Goal: Information Seeking & Learning: Understand process/instructions

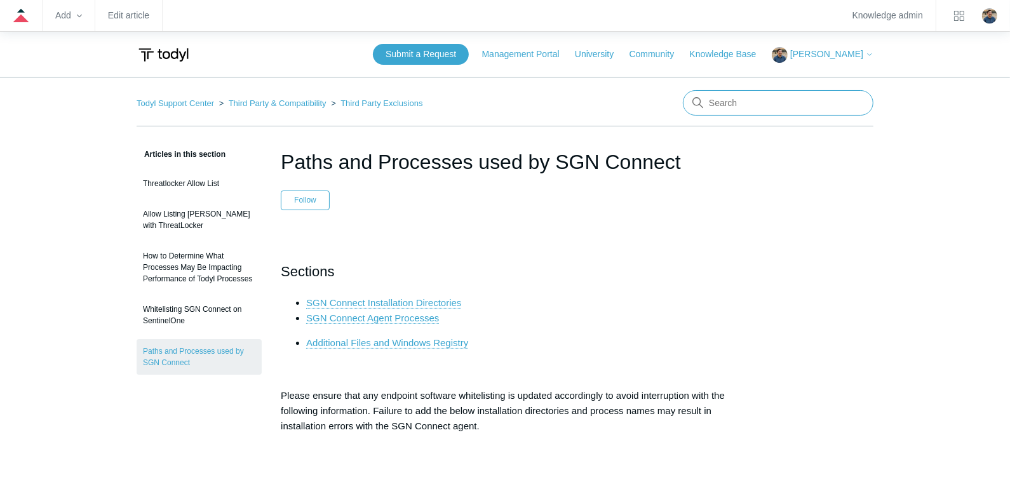
click at [742, 115] on input "Search" at bounding box center [778, 102] width 190 height 25
click at [749, 101] on input "Search" at bounding box center [778, 102] width 190 height 25
type input "sonicwall"
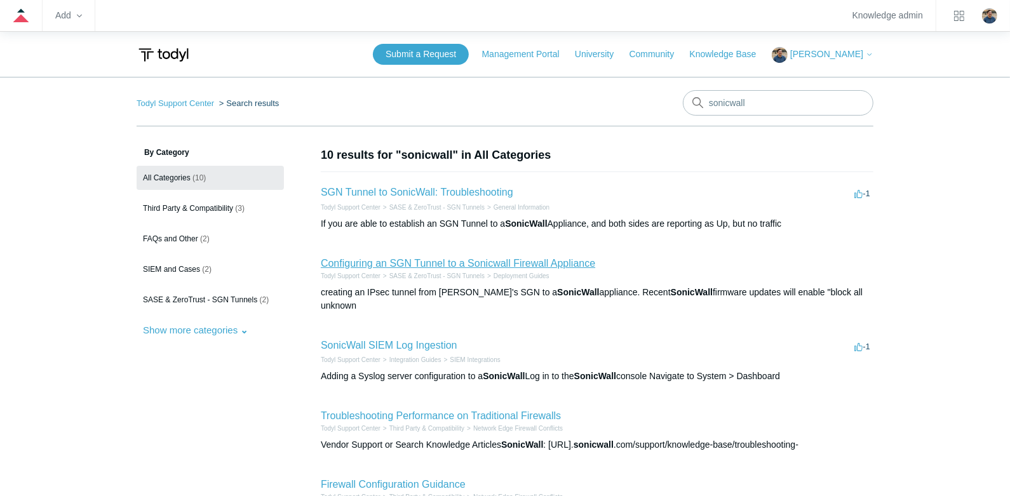
click at [479, 261] on link "Configuring an SGN Tunnel to a Sonicwall Firewall Appliance" at bounding box center [458, 263] width 274 height 11
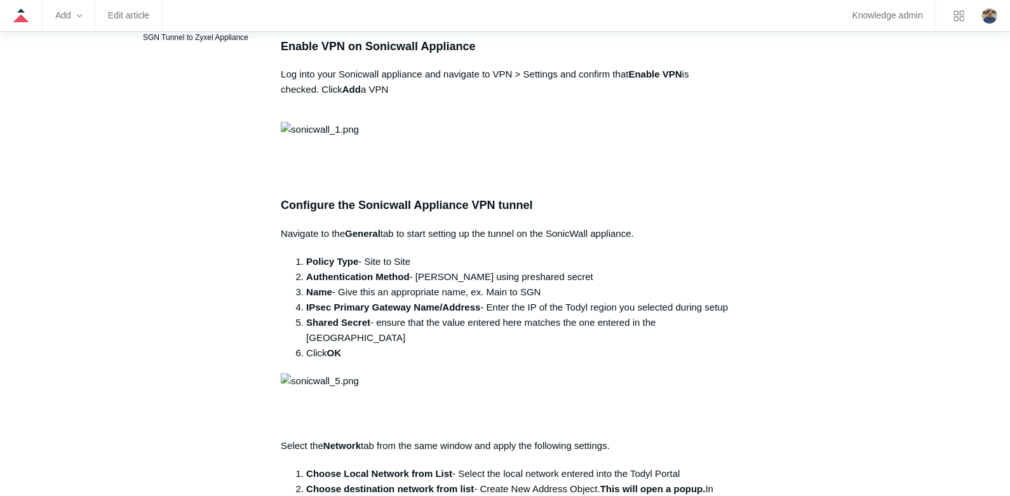
scroll to position [507, 0]
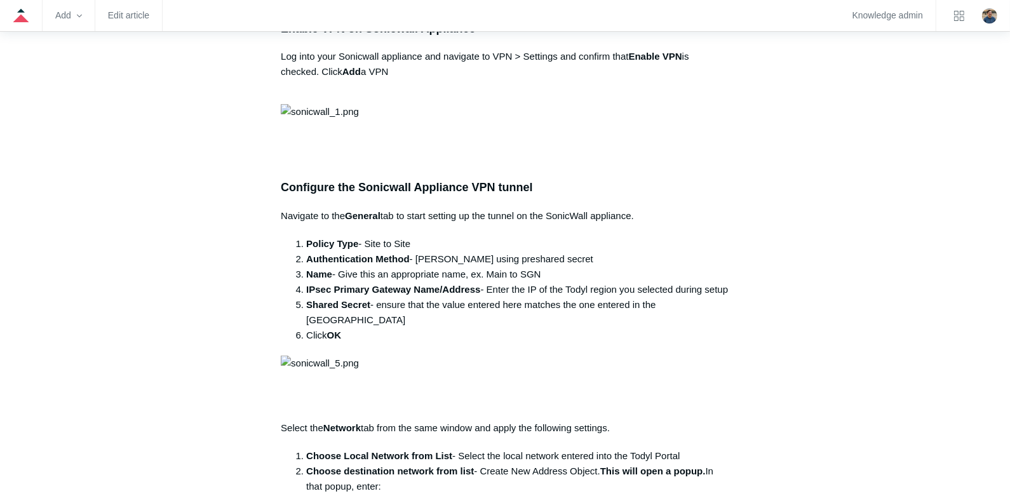
drag, startPoint x: 905, startPoint y: 274, endPoint x: 897, endPoint y: 267, distance: 11.3
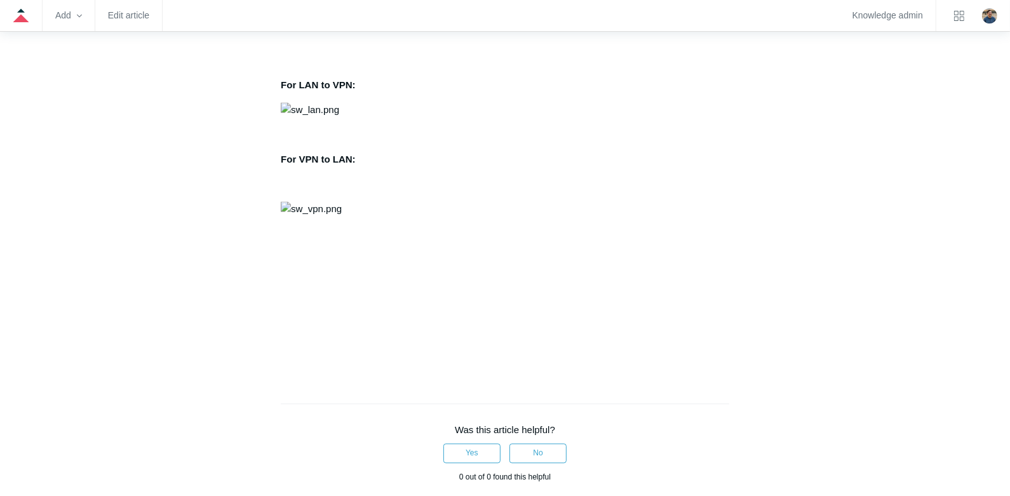
scroll to position [1777, 0]
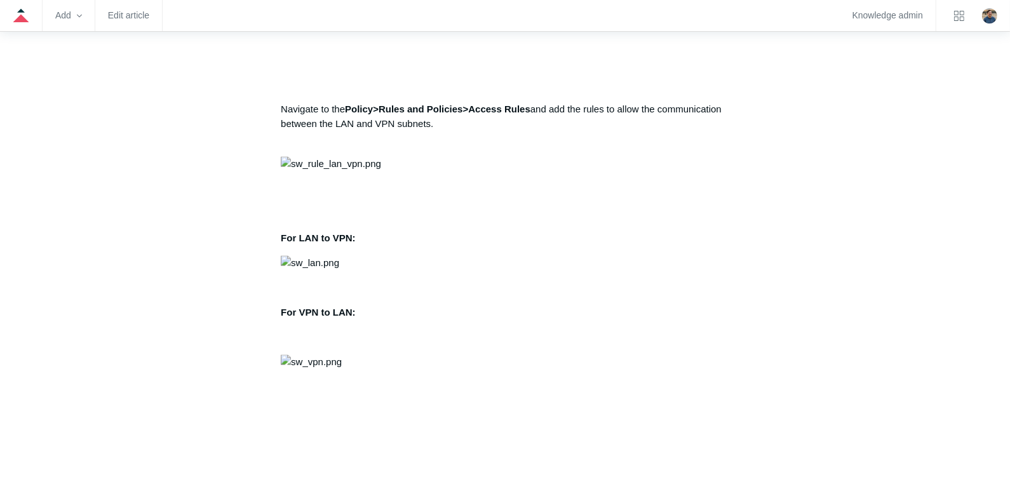
scroll to position [1523, 0]
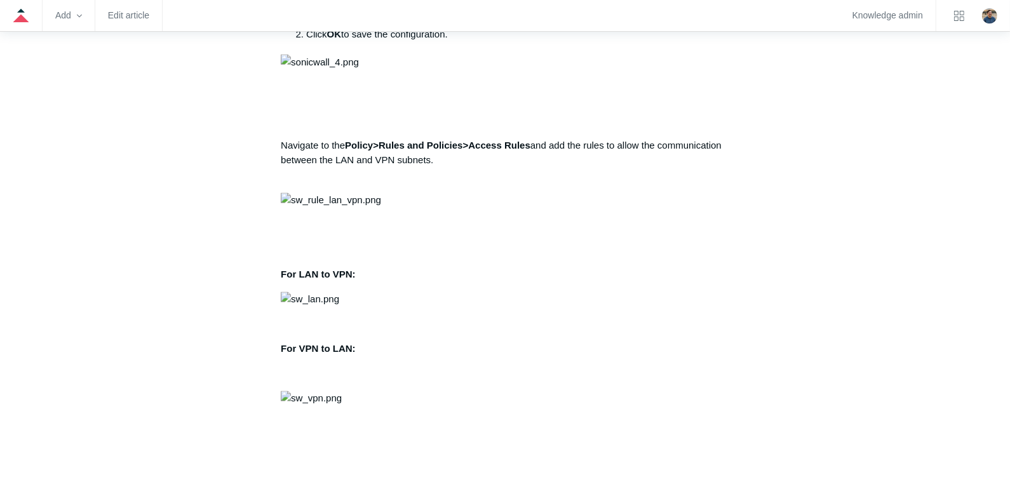
scroll to position [1650, 0]
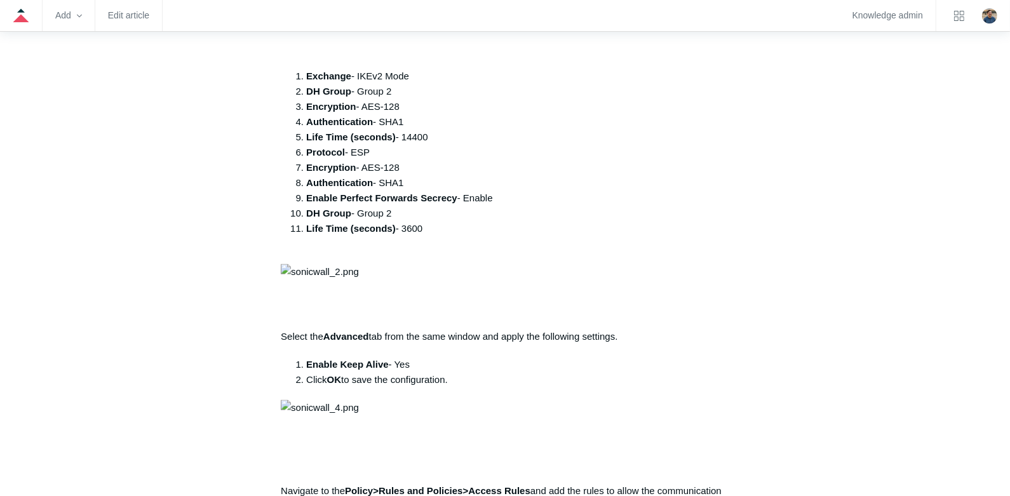
scroll to position [1269, 0]
click at [869, 354] on div "Articles in this section Configuring an SGN Tunnel to a Sonicwall Firewall Appl…" at bounding box center [505, 95] width 737 height 2434
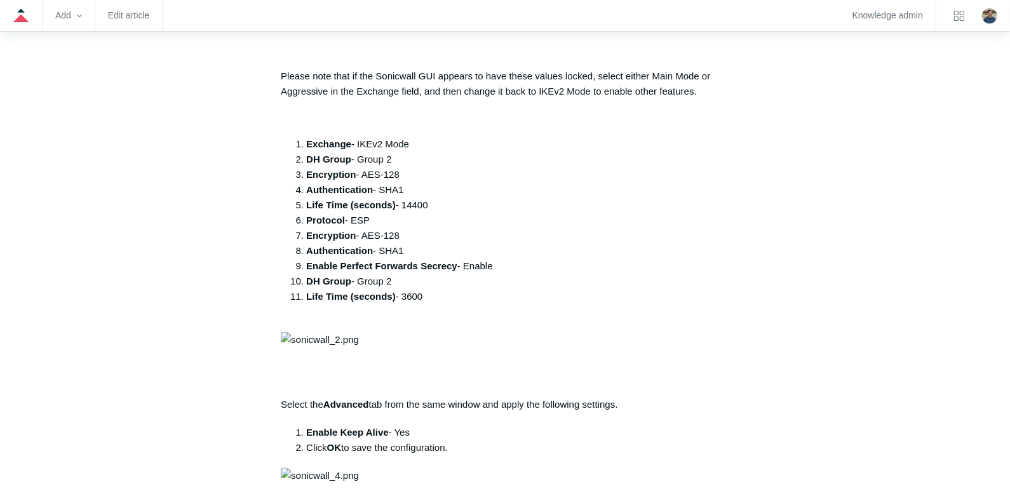
scroll to position [1142, 0]
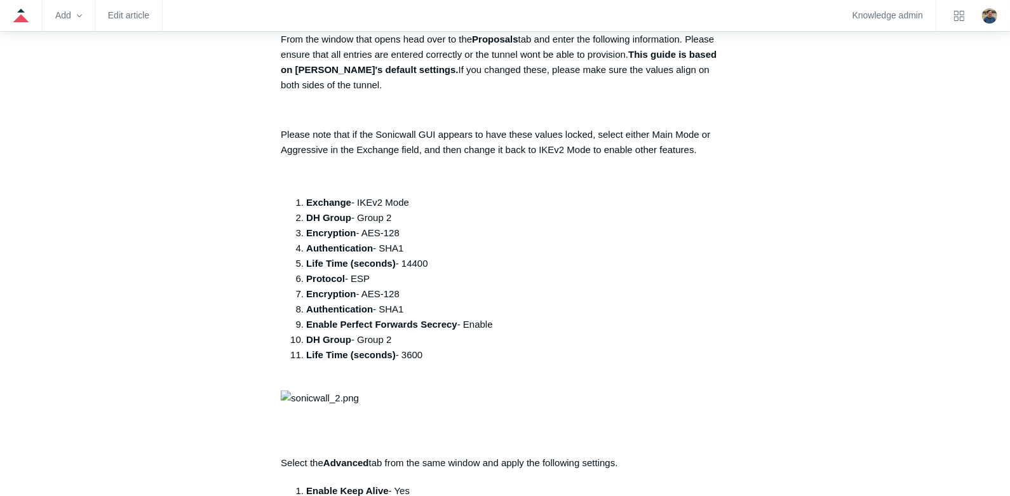
click at [897, 213] on main "Todyl Support Center SASE & ZeroTrust - SGN Tunnels Deployment Guides Articles …" at bounding box center [505, 186] width 1010 height 2503
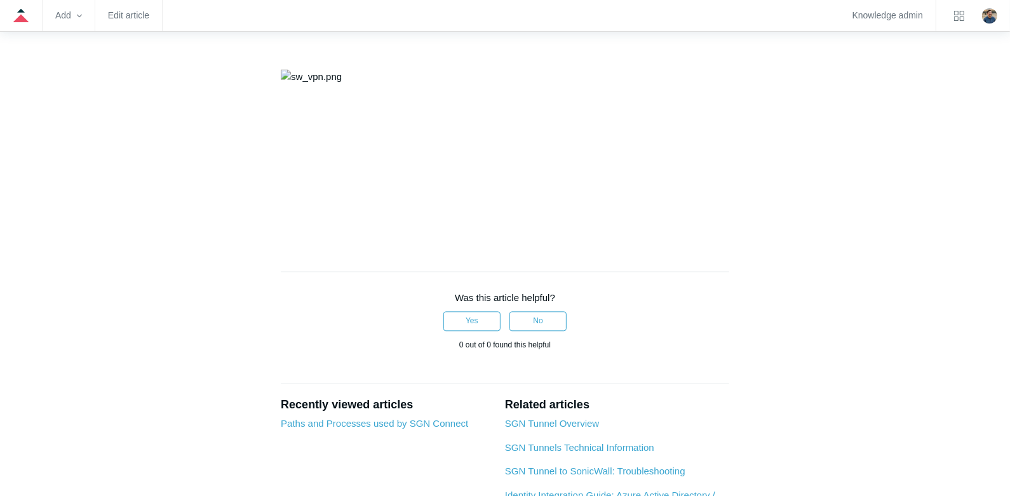
scroll to position [2157, 0]
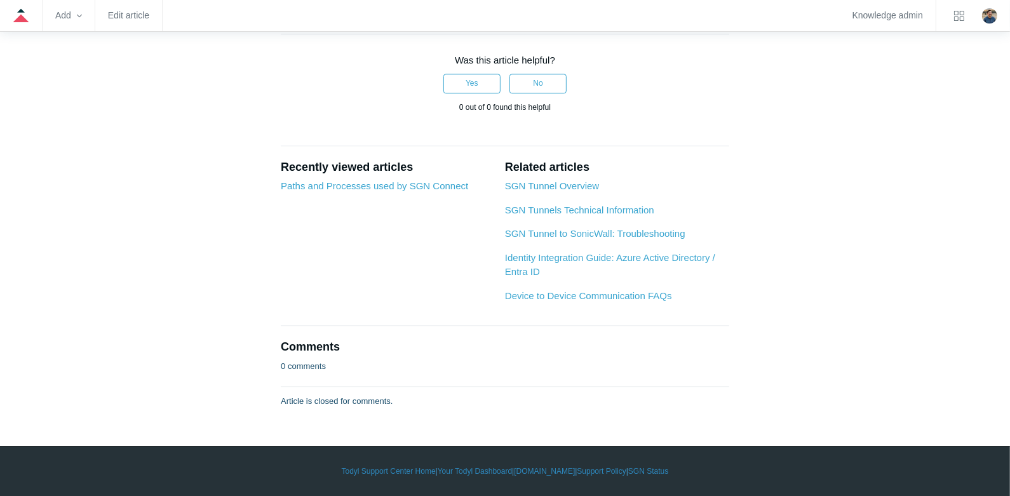
scroll to position [2221, 0]
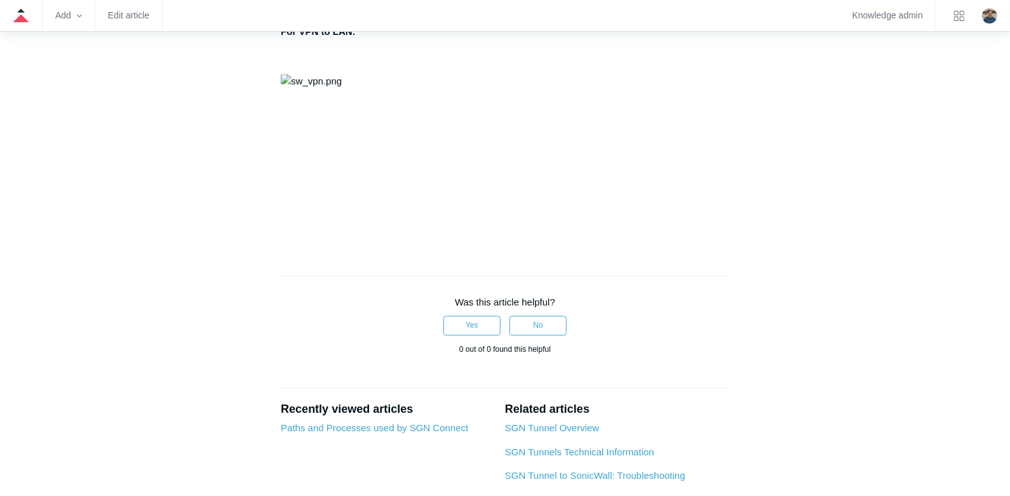
scroll to position [2030, 0]
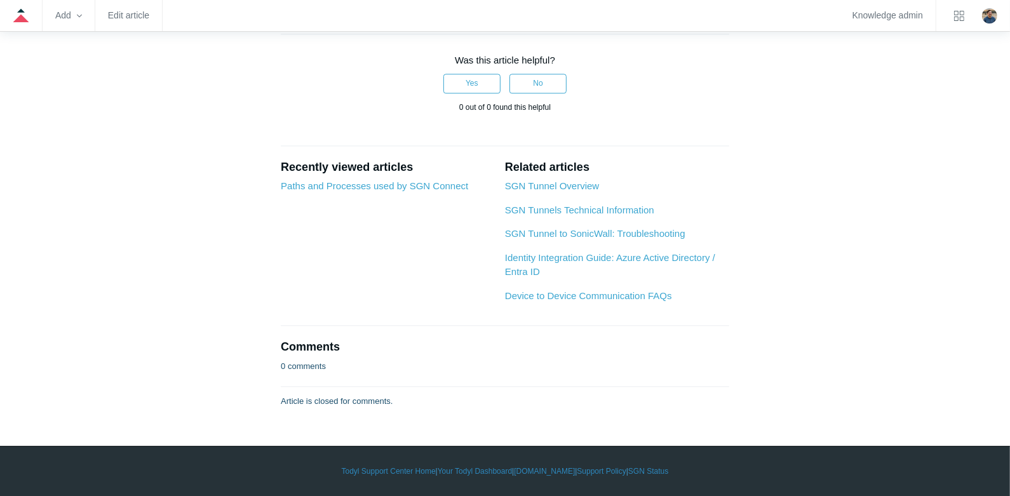
scroll to position [2284, 0]
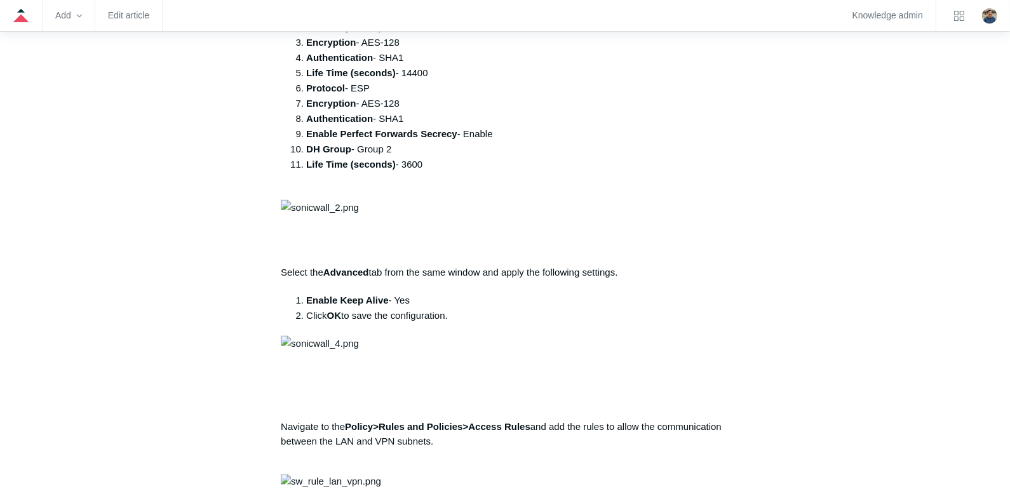
scroll to position [1078, 0]
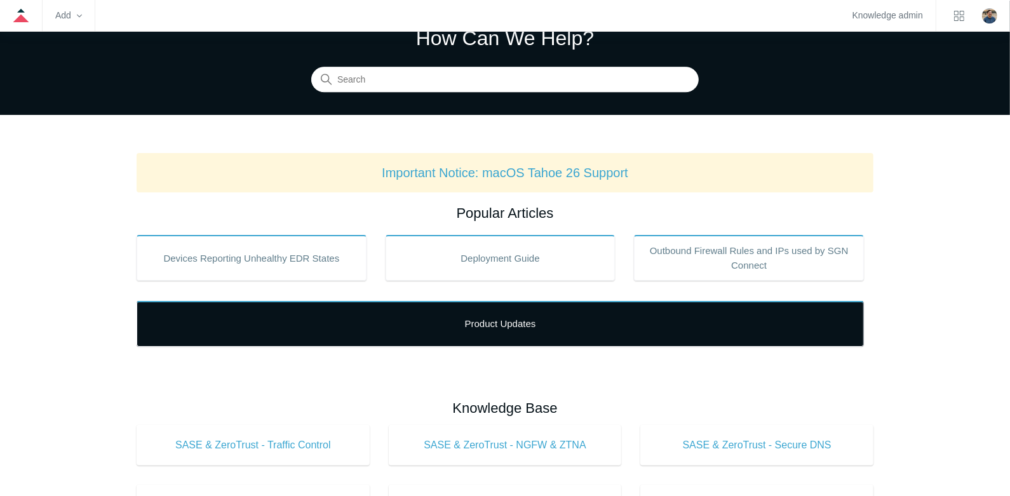
scroll to position [190, 0]
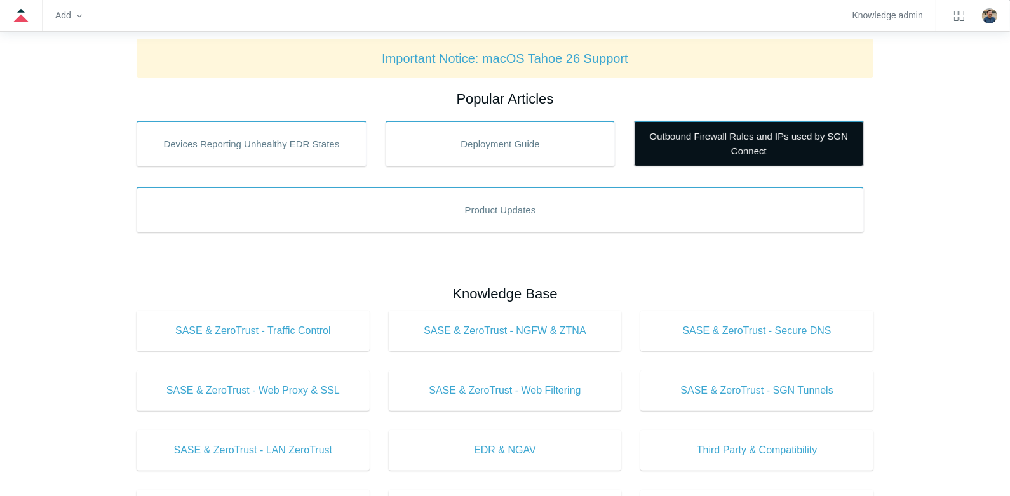
click at [713, 152] on link "Outbound Firewall Rules and IPs used by SGN Connect" at bounding box center [749, 144] width 230 height 46
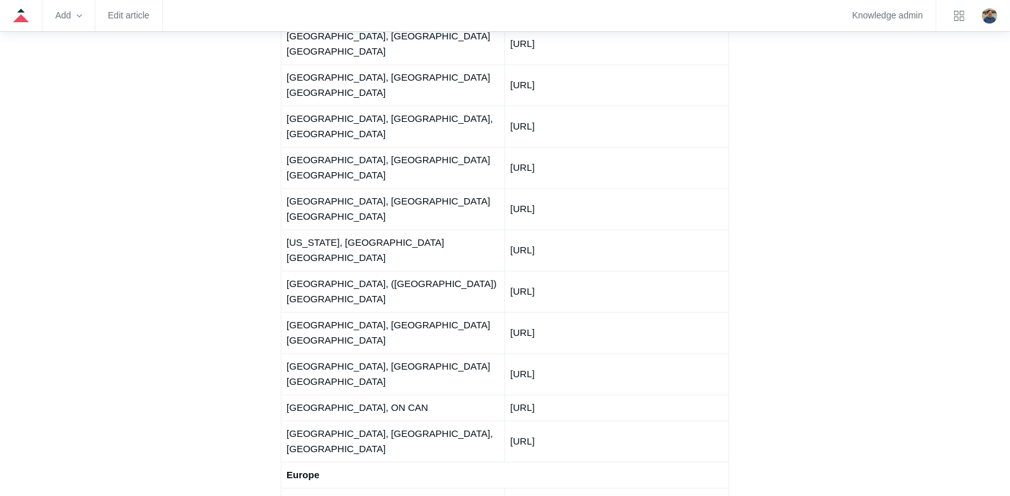
scroll to position [1651, 0]
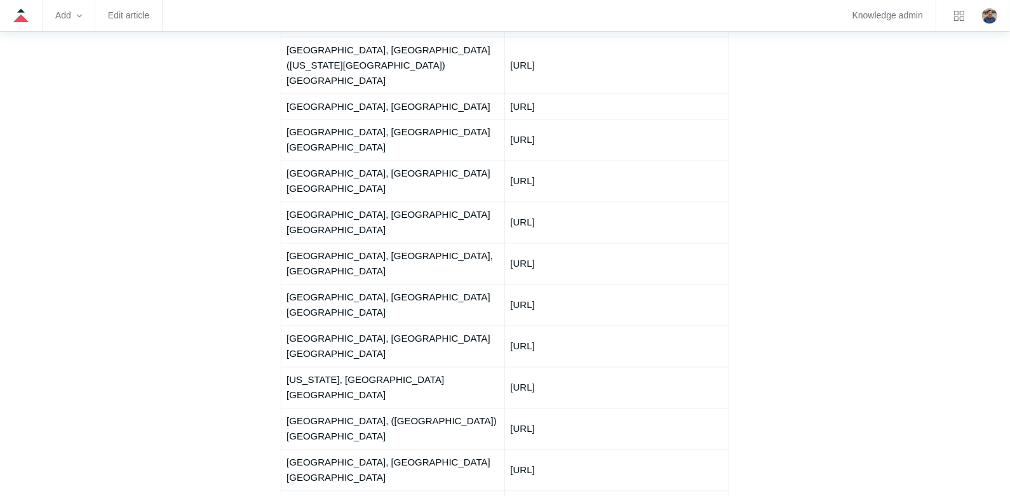
drag, startPoint x: 509, startPoint y: 181, endPoint x: 547, endPoint y: 183, distance: 38.2
click at [547, 326] on td "[URL]" at bounding box center [616, 346] width 223 height 41
click at [957, 184] on main "Todyl Support Center Getting Started and Deployment Getting Started Articles in…" at bounding box center [505, 127] width 1010 height 3402
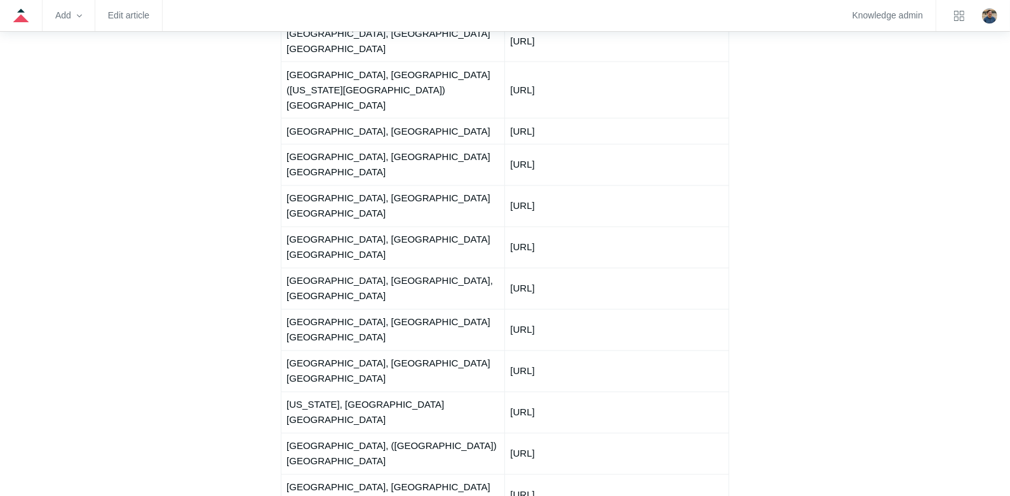
scroll to position [1714, 0]
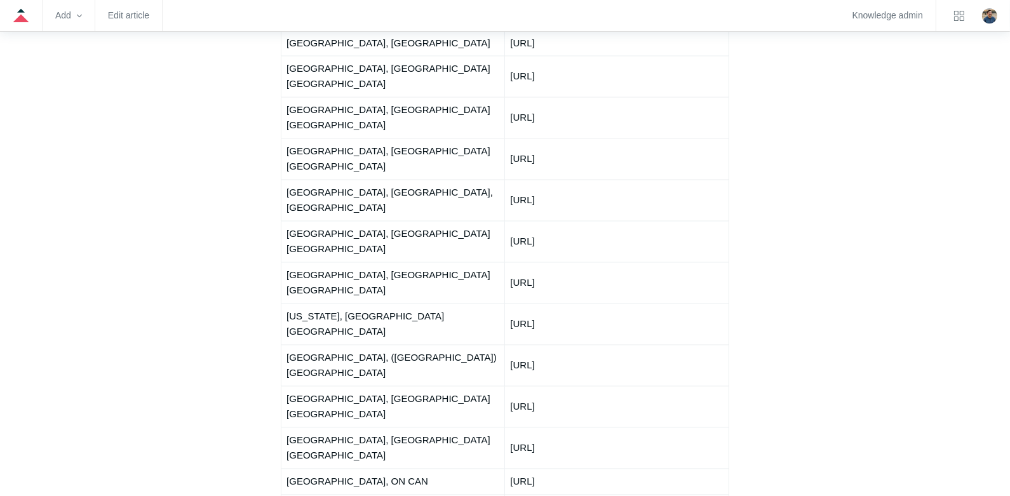
click at [155, 152] on aside "Articles in this section Deployment Guide Outbound Firewall Rules and IPs used …" at bounding box center [199, 91] width 125 height 3319
